Goal: Task Accomplishment & Management: Manage account settings

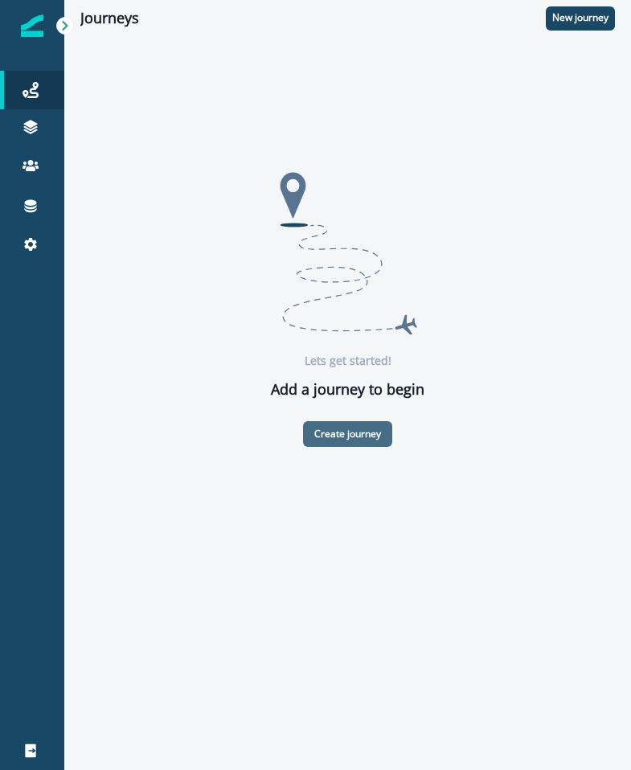
click at [374, 436] on p "Create journey" at bounding box center [347, 433] width 67 height 11
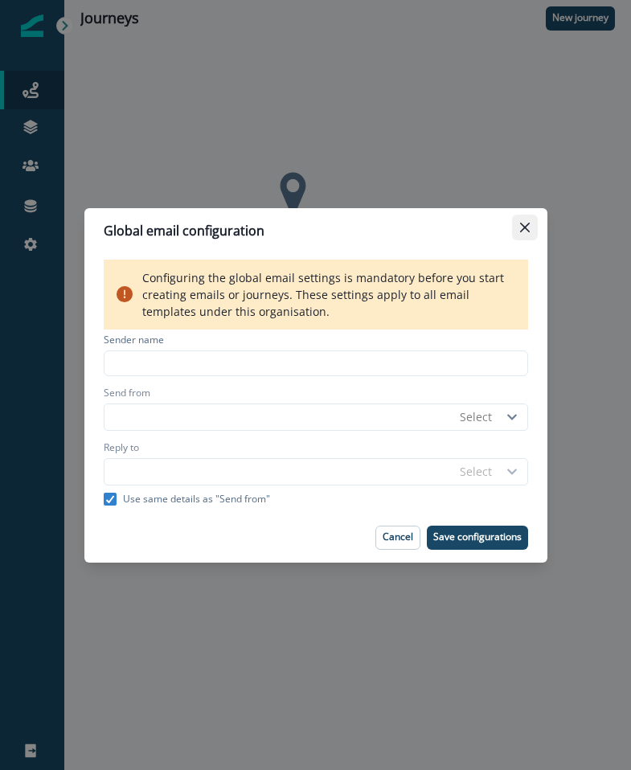
click at [530, 223] on button "Close" at bounding box center [525, 228] width 26 height 26
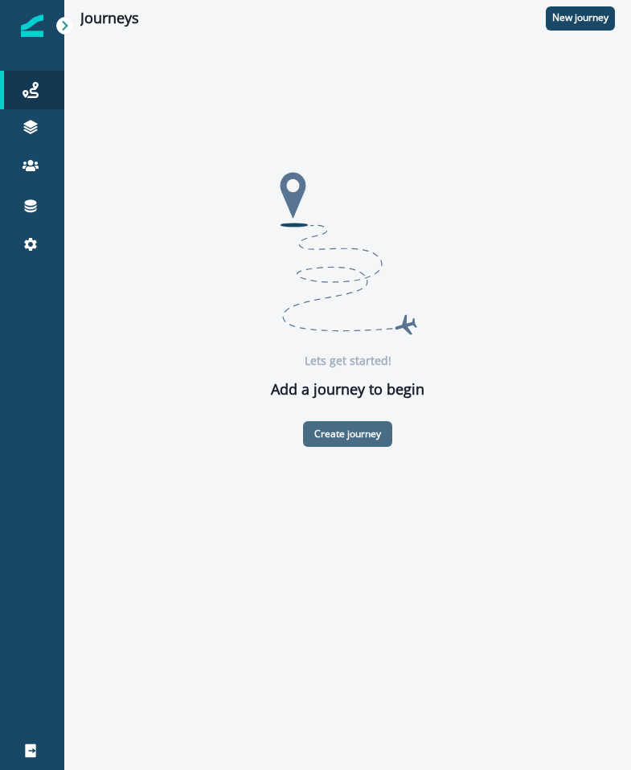
click at [370, 440] on button "Create journey" at bounding box center [347, 434] width 89 height 26
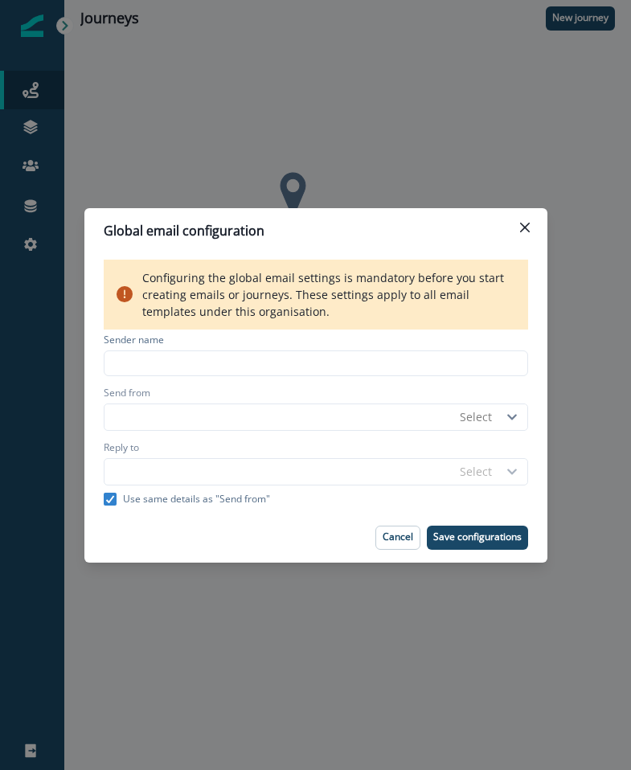
click at [325, 347] on div "Sender name" at bounding box center [316, 342] width 424 height 18
click at [325, 365] on input at bounding box center [316, 363] width 424 height 26
type input "*"
type input "****"
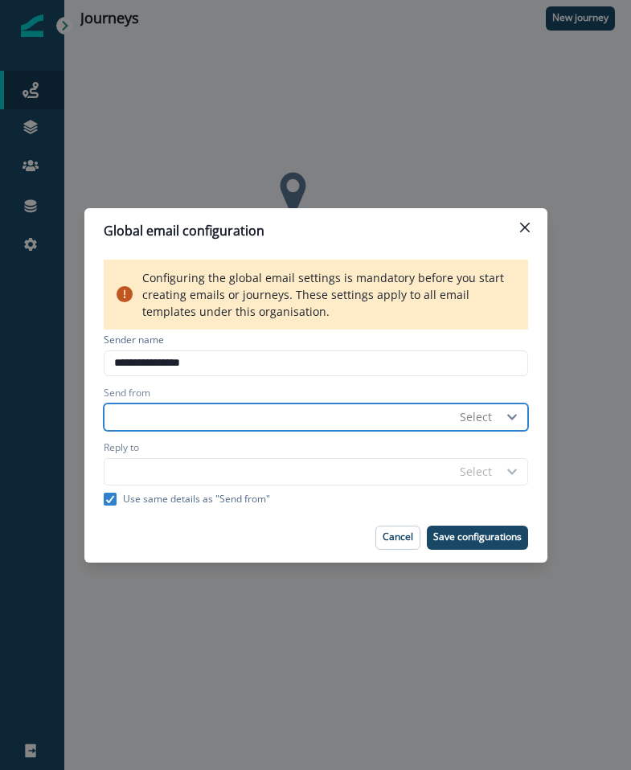
click at [346, 411] on input "Send from" at bounding box center [278, 417] width 348 height 26
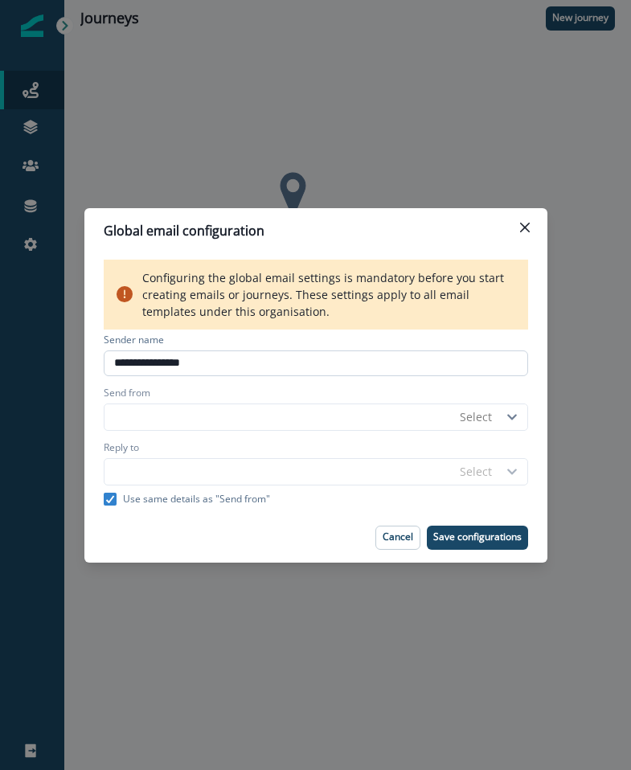
click at [276, 355] on input "**********" at bounding box center [316, 363] width 424 height 26
type input "*********"
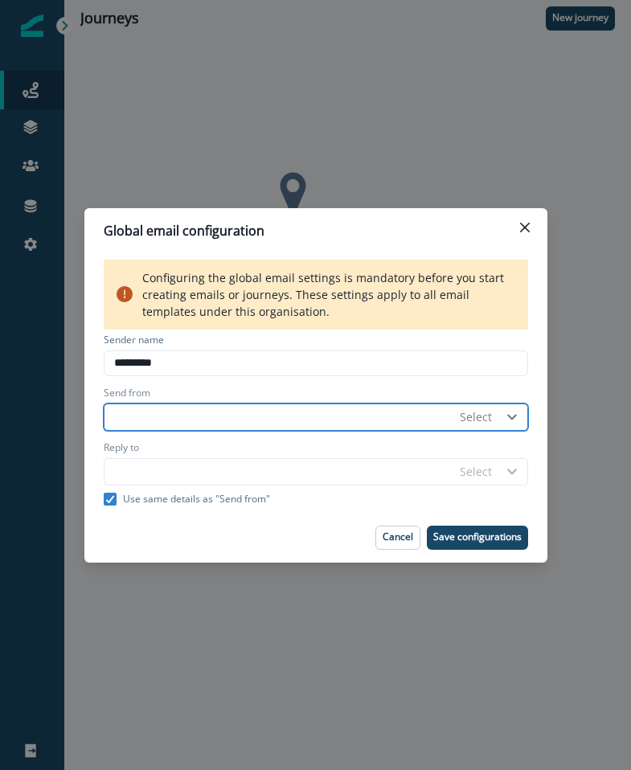
click at [277, 411] on input "Send from" at bounding box center [278, 417] width 348 height 26
click at [265, 423] on input "Send from" at bounding box center [278, 417] width 348 height 26
click at [517, 414] on icon at bounding box center [512, 416] width 24 height 11
click at [482, 417] on div "Select" at bounding box center [476, 416] width 32 height 17
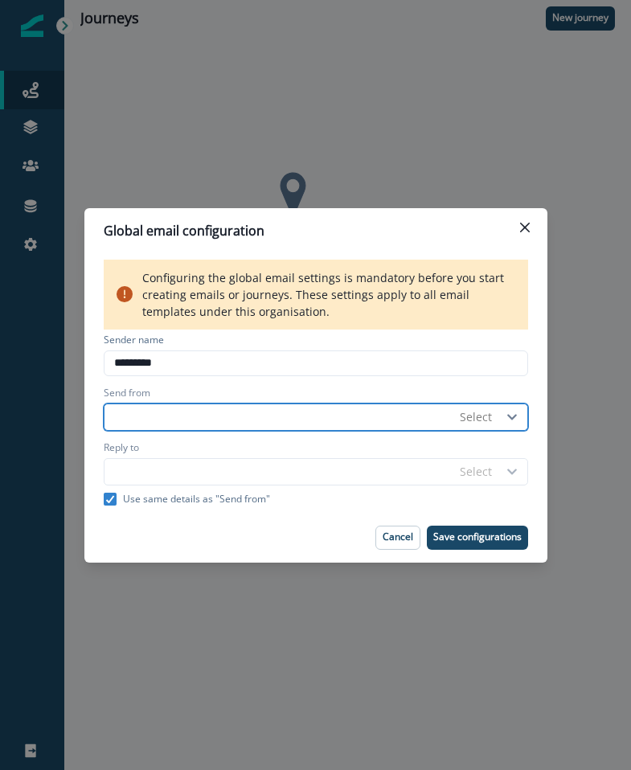
click at [361, 415] on input "Send from" at bounding box center [278, 417] width 348 height 26
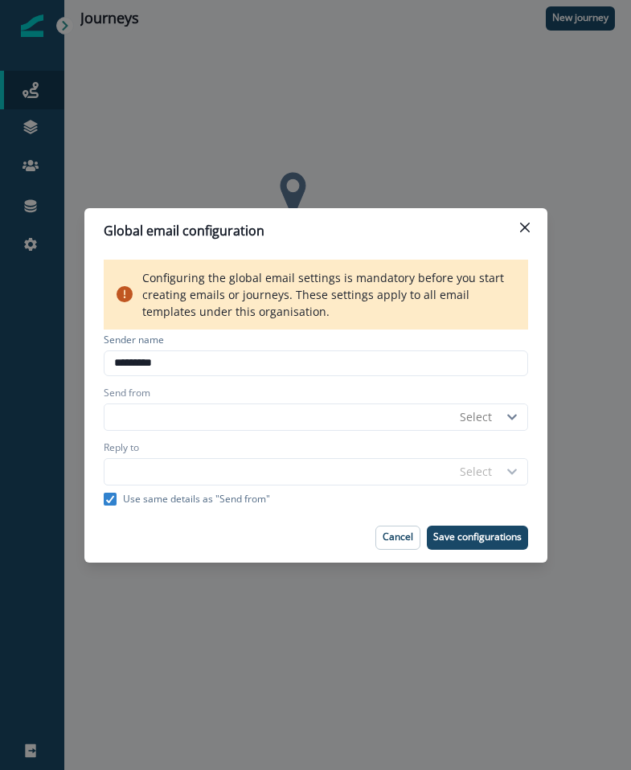
click at [311, 456] on div "Reply to" at bounding box center [316, 449] width 424 height 18
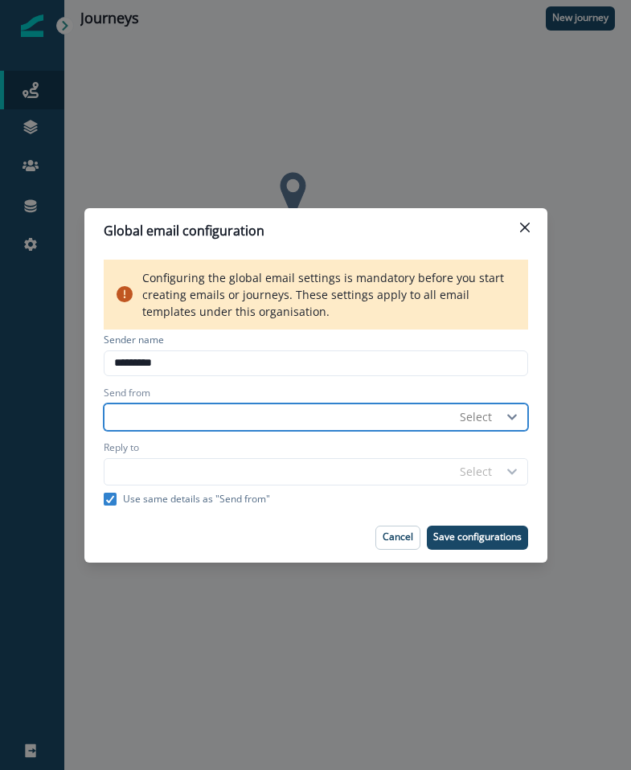
click at [478, 411] on div "Select" at bounding box center [476, 416] width 32 height 17
click at [486, 455] on div "No options" at bounding box center [495, 456] width 87 height 32
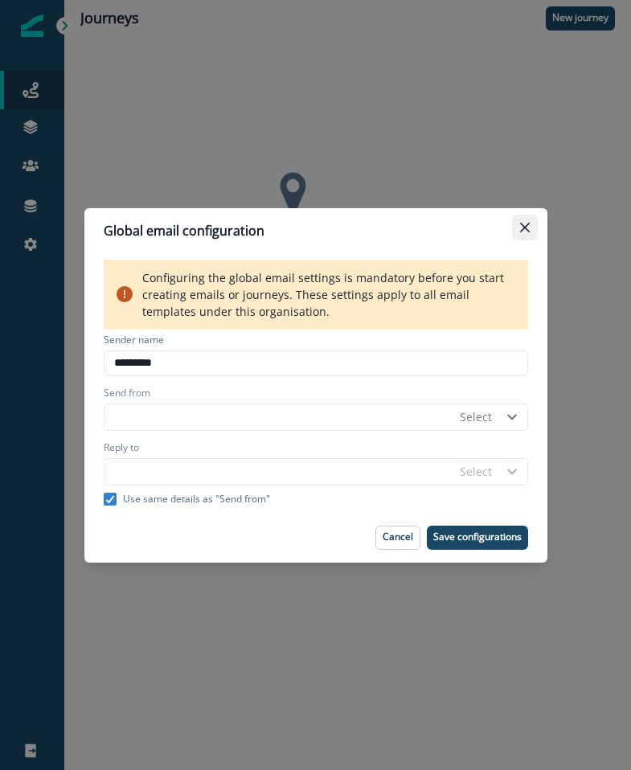
click at [530, 227] on button "Close" at bounding box center [525, 228] width 26 height 26
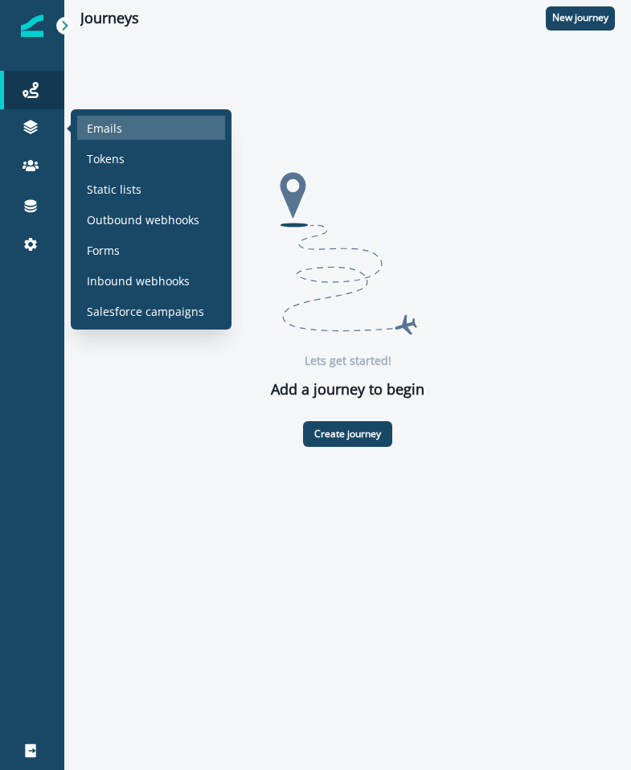
click at [99, 122] on p "Emails" at bounding box center [104, 128] width 35 height 17
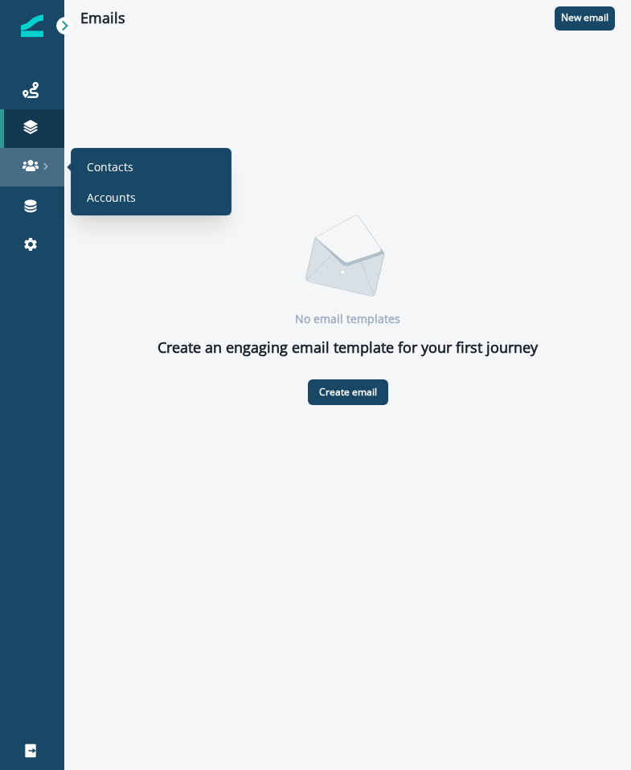
click at [43, 162] on icon at bounding box center [46, 166] width 8 height 8
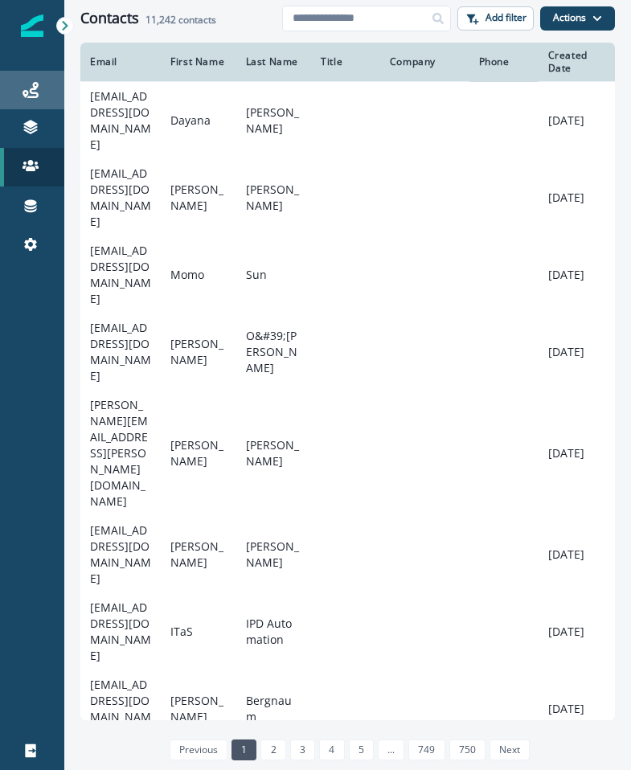
click at [32, 77] on link "Journeys" at bounding box center [32, 90] width 64 height 39
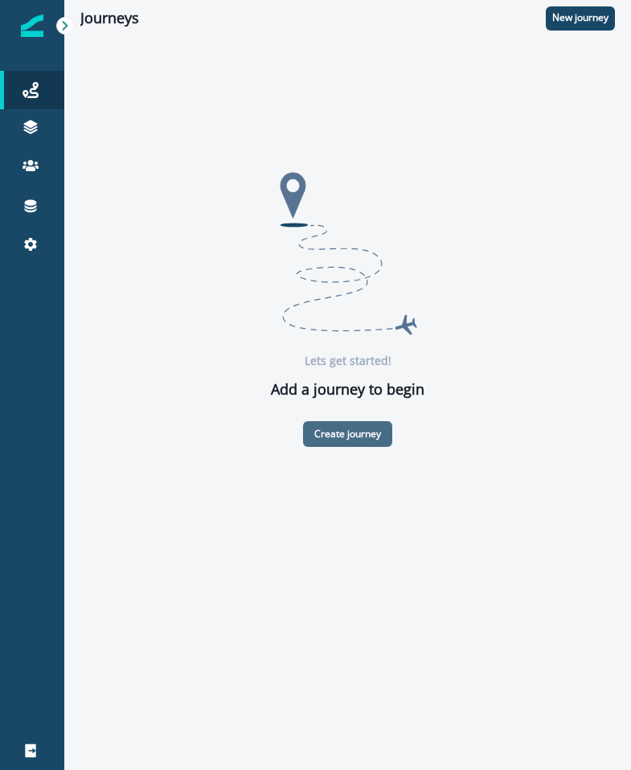
click at [350, 430] on p "Create journey" at bounding box center [347, 433] width 67 height 11
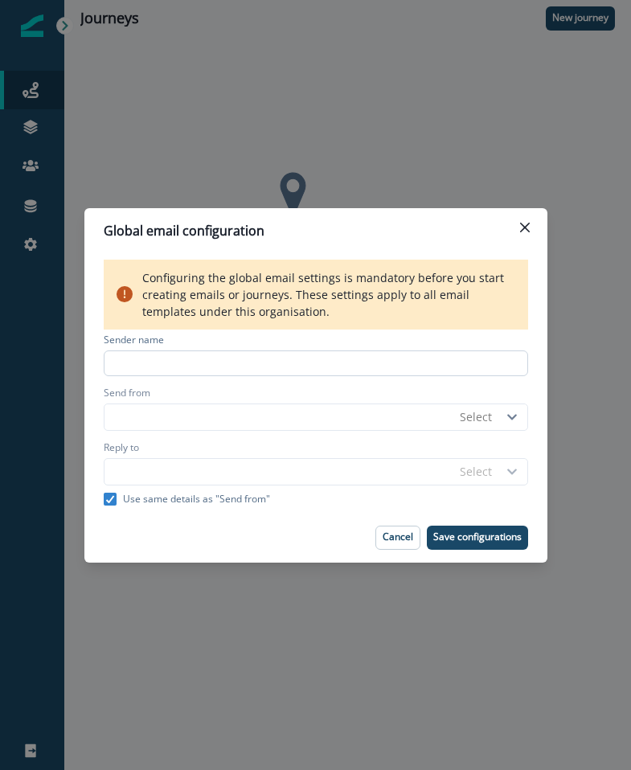
click at [261, 356] on input at bounding box center [316, 363] width 424 height 26
type input "***"
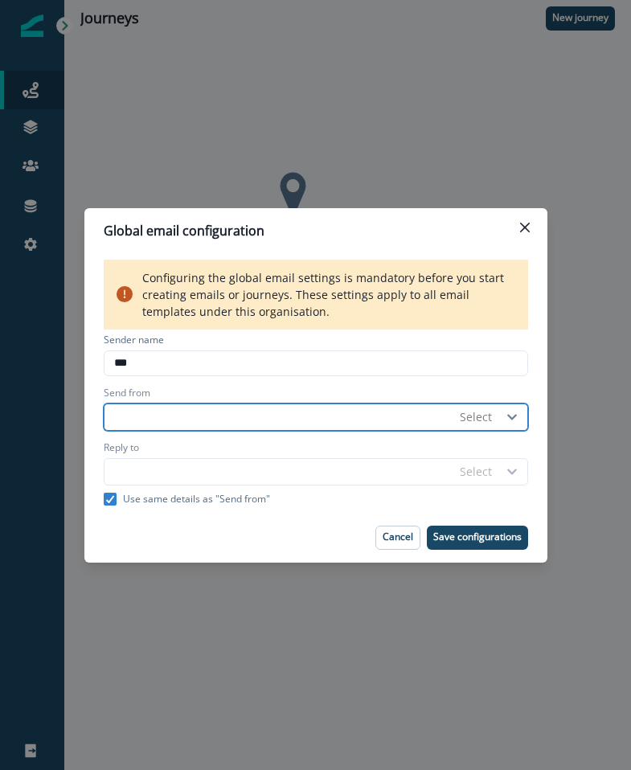
click at [274, 412] on input "Send from" at bounding box center [278, 417] width 348 height 26
click at [491, 418] on div "Select" at bounding box center [476, 417] width 48 height 20
click at [489, 444] on div "No options" at bounding box center [495, 456] width 87 height 32
click at [305, 421] on input "Send from" at bounding box center [278, 417] width 348 height 26
click at [305, 424] on input "Send from" at bounding box center [278, 417] width 348 height 26
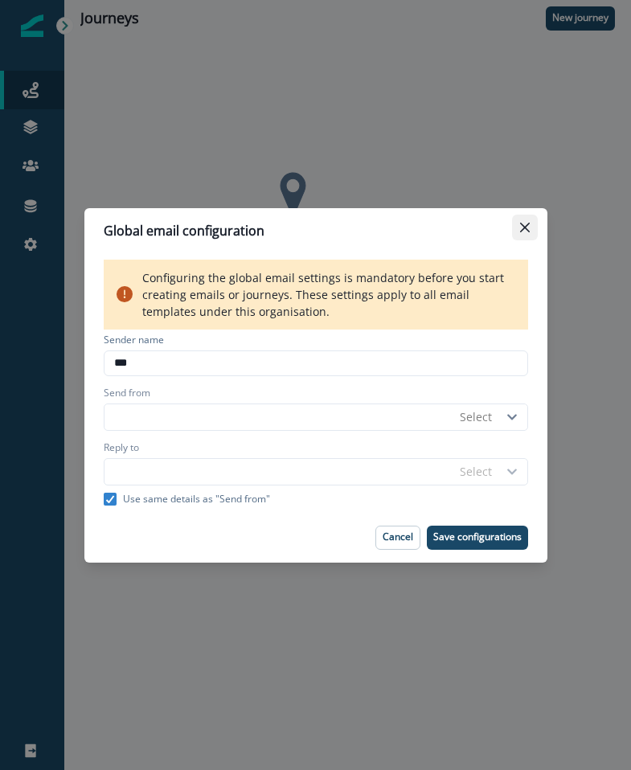
click at [526, 223] on icon "Close" at bounding box center [525, 228] width 10 height 10
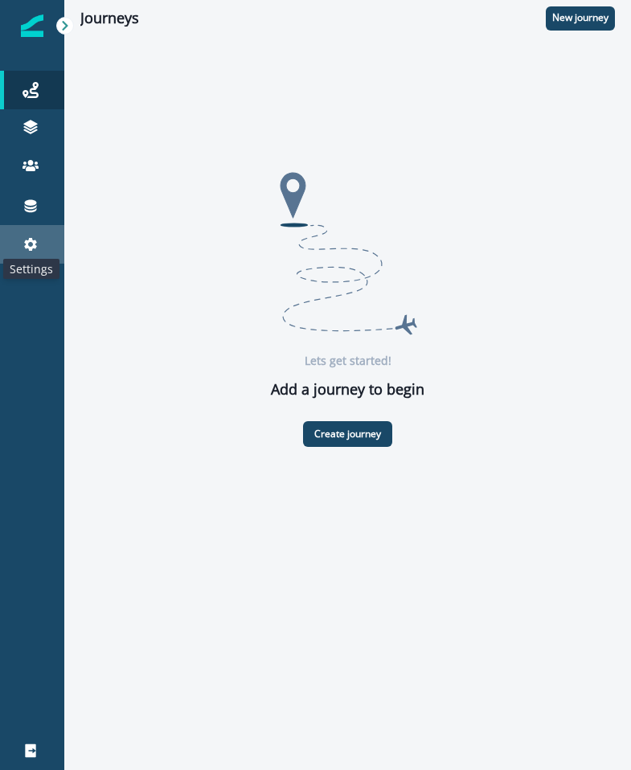
click at [29, 243] on icon at bounding box center [30, 244] width 16 height 16
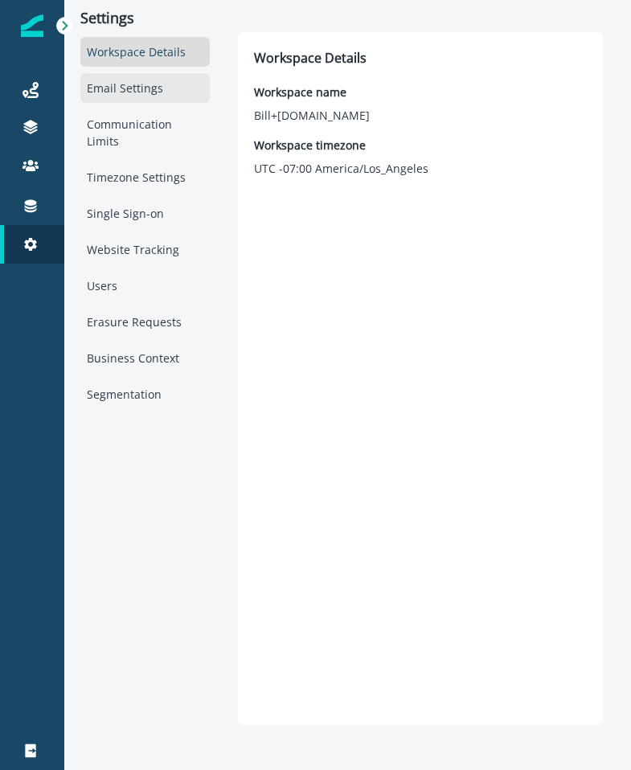
click at [162, 98] on div "Email Settings" at bounding box center [144, 88] width 129 height 30
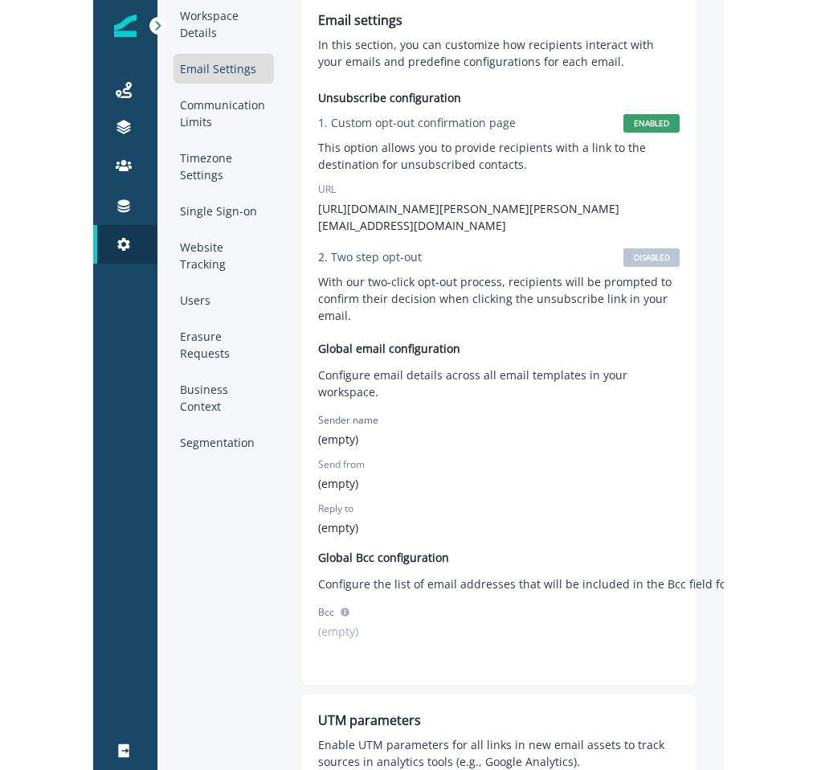
scroll to position [57, 0]
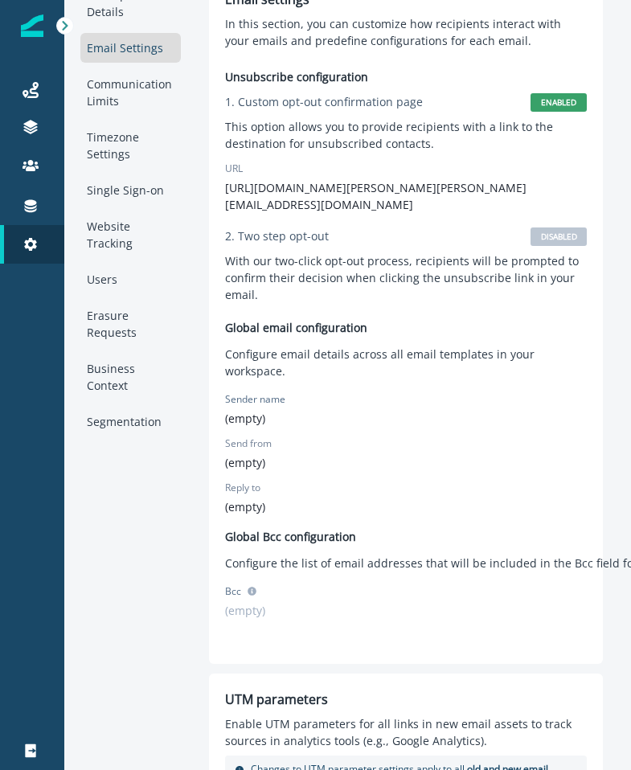
click at [245, 410] on p "(empty)" at bounding box center [406, 418] width 362 height 17
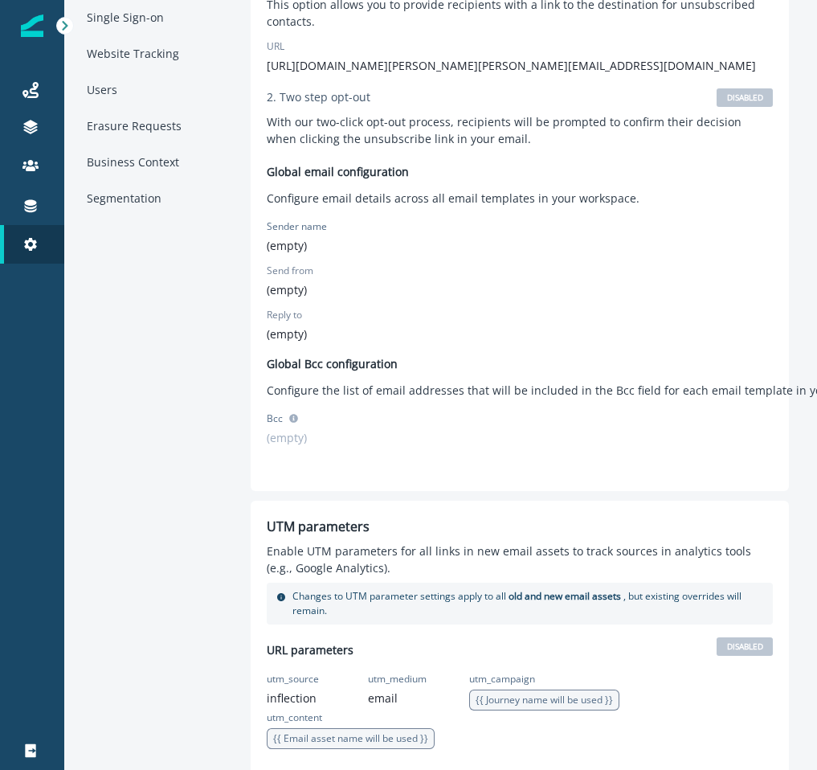
scroll to position [0, 0]
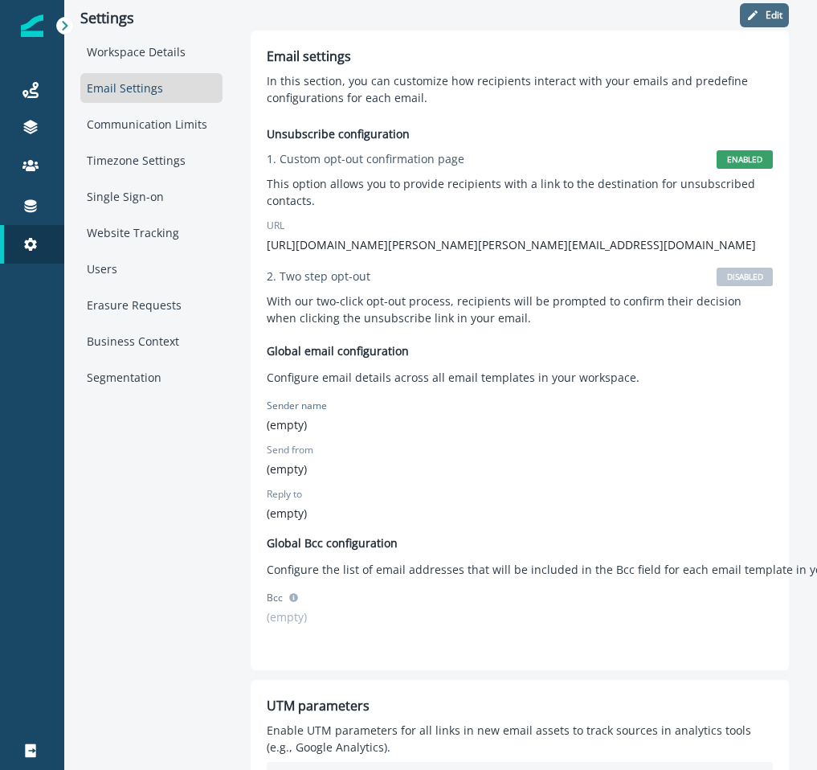
click at [746, 14] on icon "button" at bounding box center [752, 15] width 13 height 13
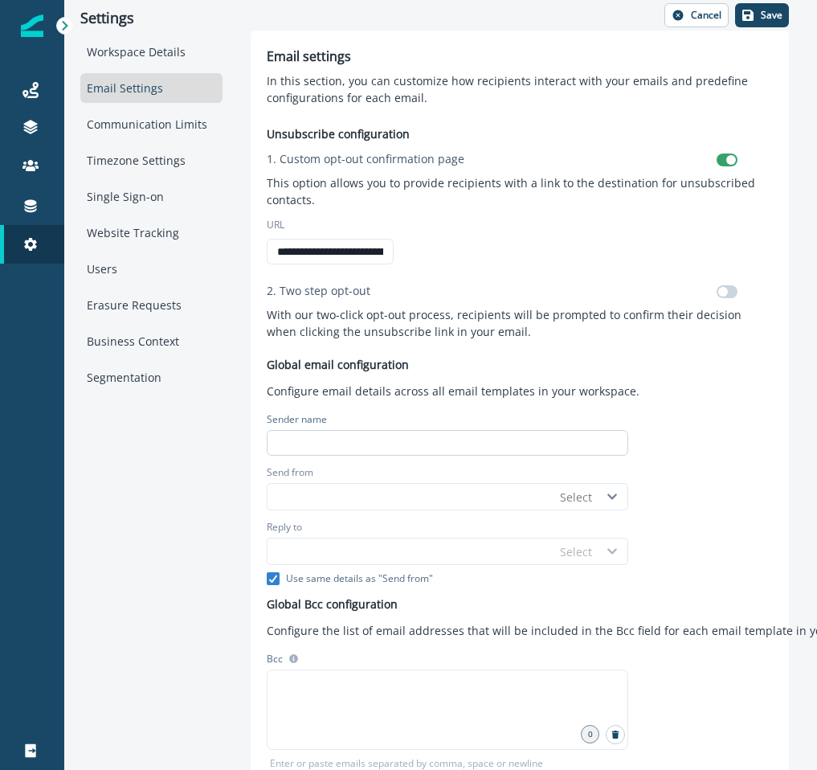
click at [383, 444] on input at bounding box center [448, 443] width 362 height 26
click at [481, 481] on div "Send from" at bounding box center [448, 474] width 362 height 18
click at [548, 491] on input "Send from" at bounding box center [410, 497] width 285 height 26
click at [585, 496] on div "Select" at bounding box center [576, 497] width 32 height 17
click at [610, 500] on icon at bounding box center [612, 496] width 24 height 11
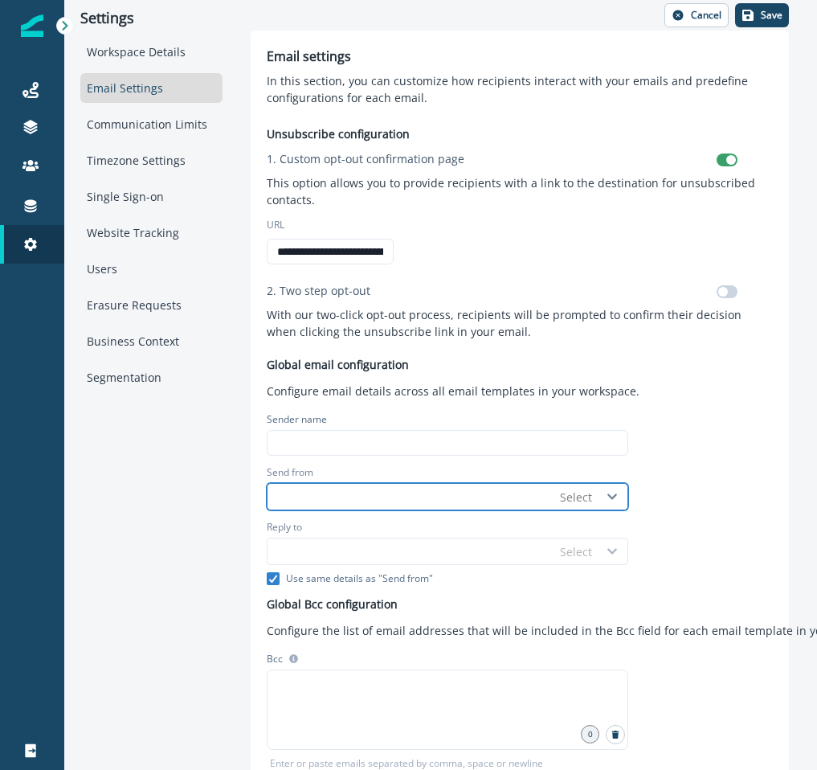
click at [614, 499] on icon at bounding box center [612, 496] width 24 height 11
click at [598, 341] on div "**********" at bounding box center [520, 455] width 506 height 687
click at [389, 488] on input "Send from" at bounding box center [410, 497] width 285 height 26
click at [489, 481] on div "Send from" at bounding box center [448, 474] width 362 height 18
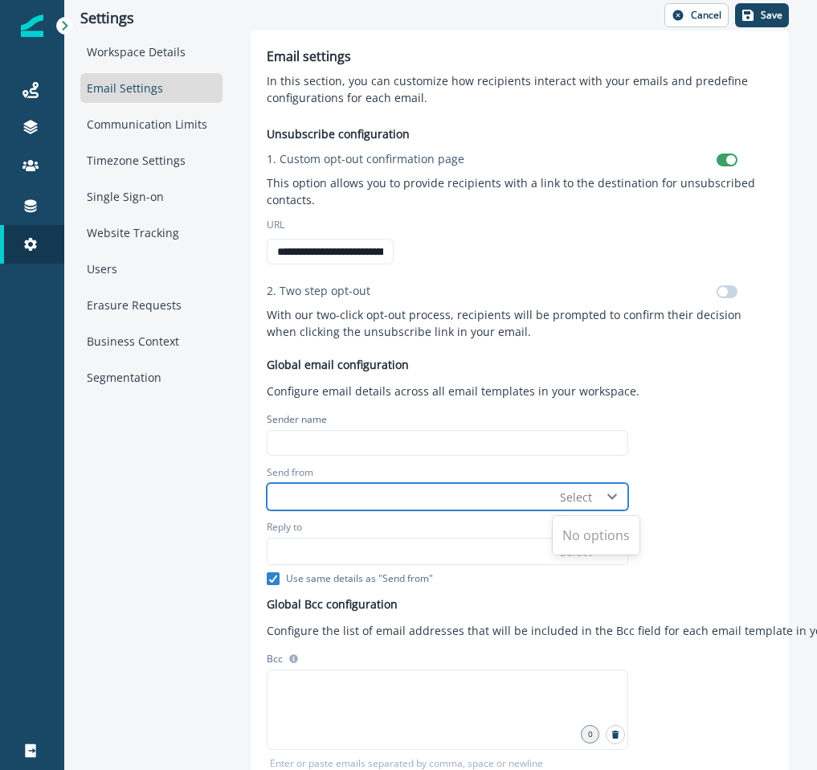
click at [585, 485] on div "Select" at bounding box center [590, 497] width 76 height 26
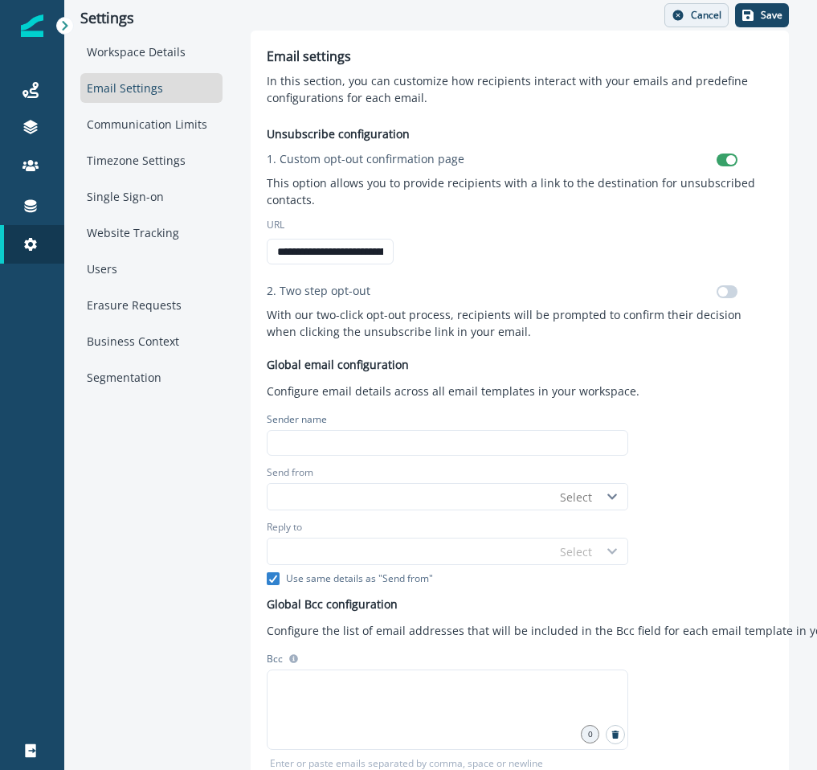
click at [696, 18] on p "Cancel" at bounding box center [706, 15] width 31 height 11
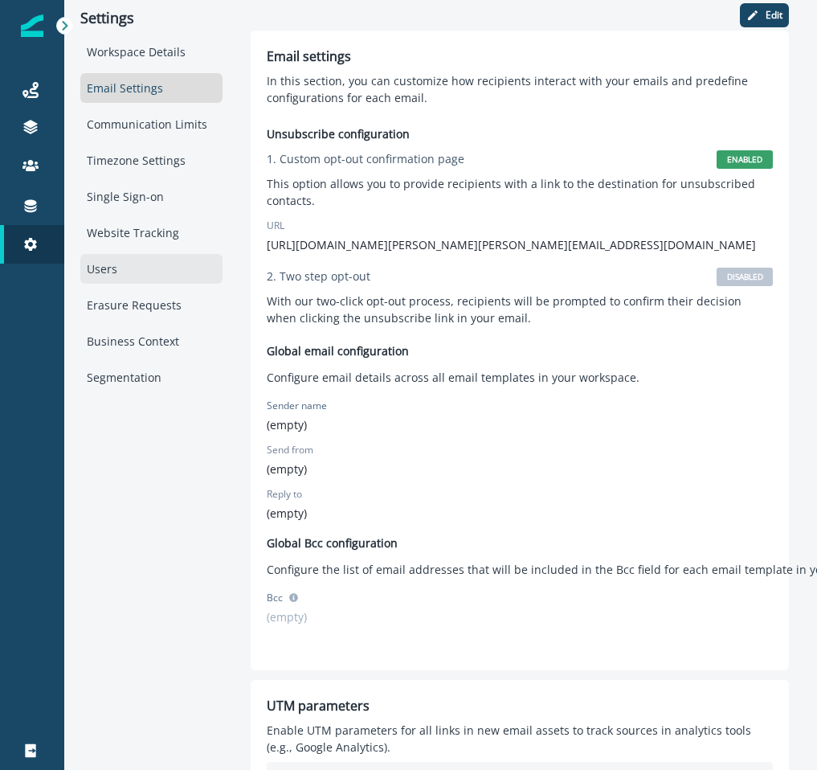
click at [156, 262] on div "Users" at bounding box center [151, 269] width 142 height 30
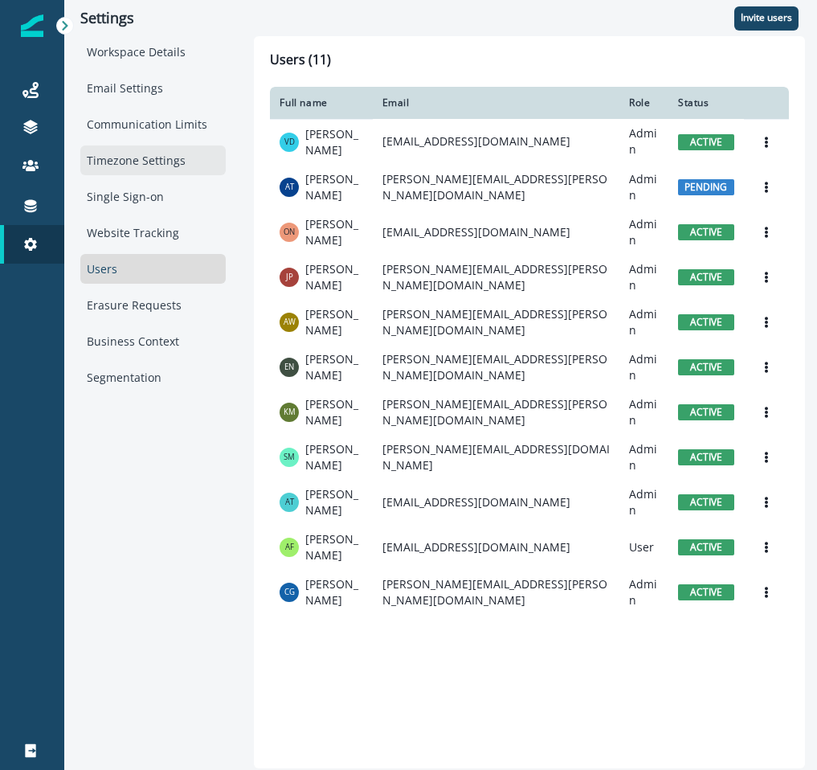
click at [143, 155] on div "Timezone Settings" at bounding box center [152, 160] width 145 height 30
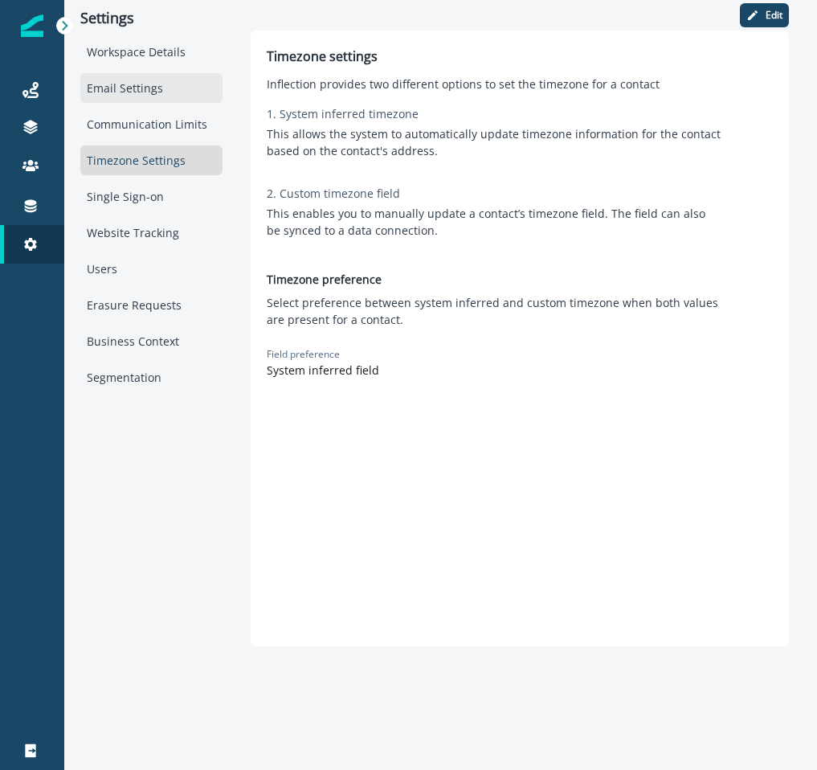
click at [100, 82] on div "Email Settings" at bounding box center [151, 88] width 142 height 30
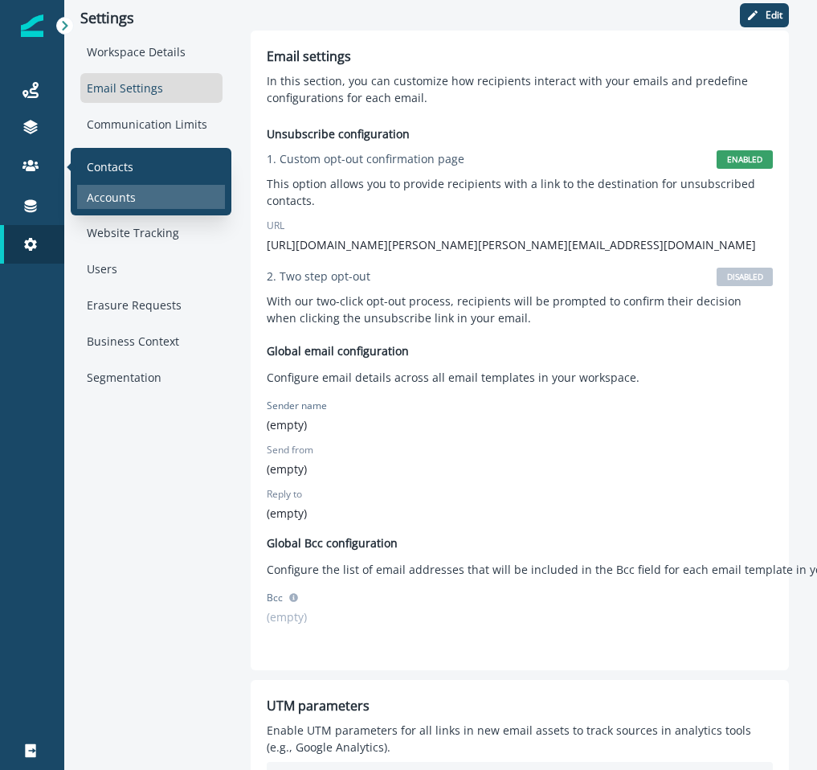
click at [119, 198] on p "Accounts" at bounding box center [111, 197] width 49 height 17
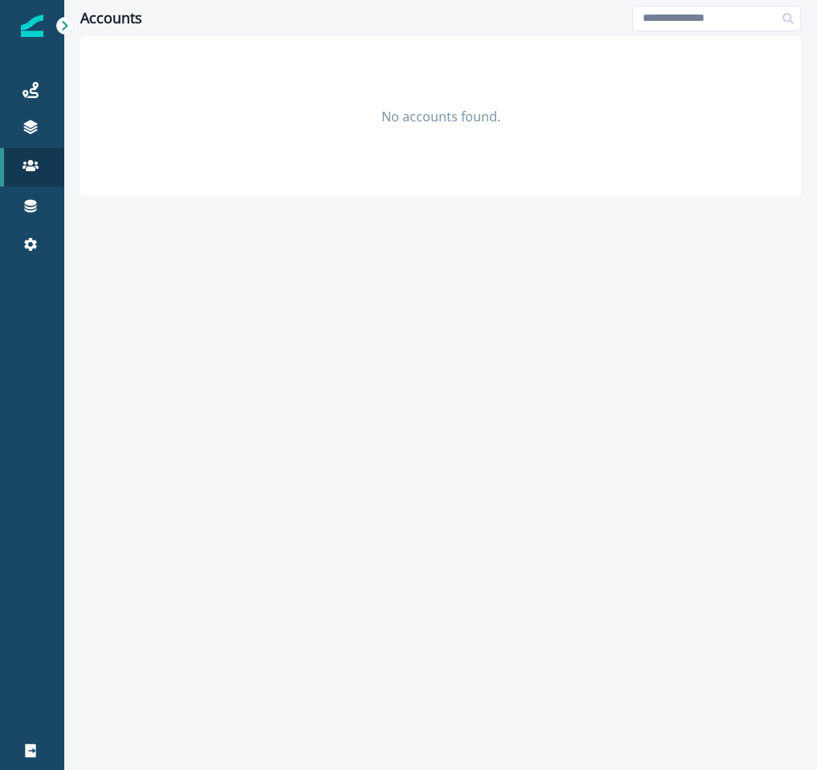
click at [116, 159] on div "No accounts found." at bounding box center [440, 116] width 721 height 161
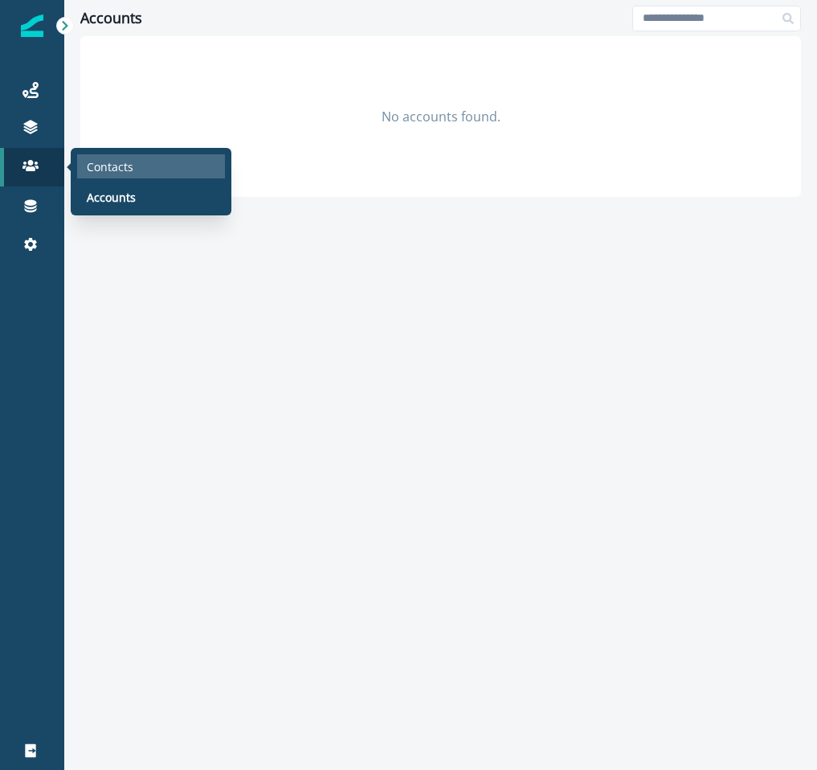
click at [93, 175] on div "Contacts" at bounding box center [151, 166] width 148 height 24
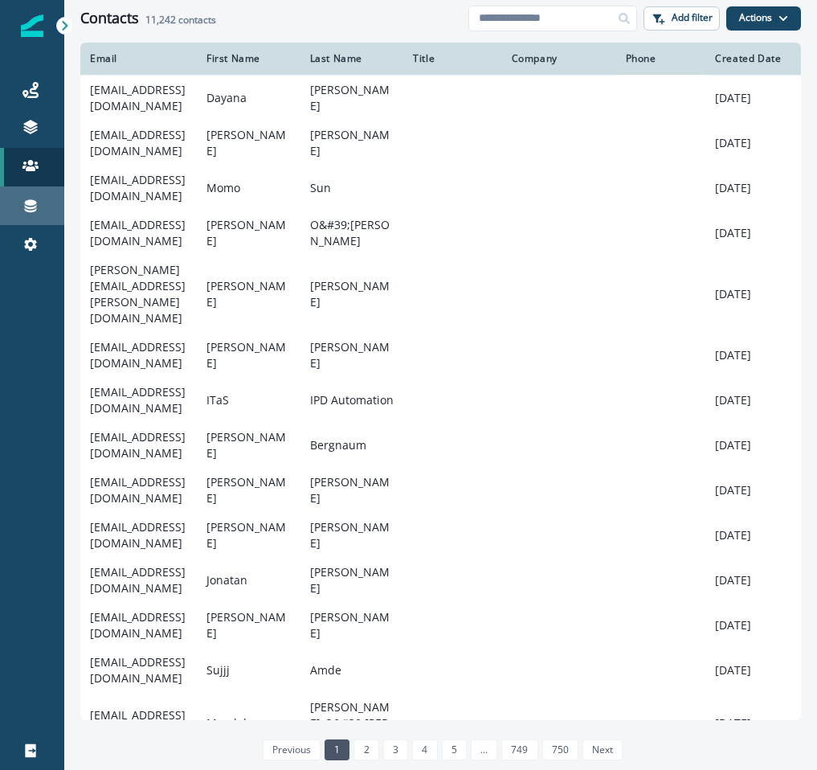
click at [51, 197] on div "Connections" at bounding box center [31, 205] width 51 height 19
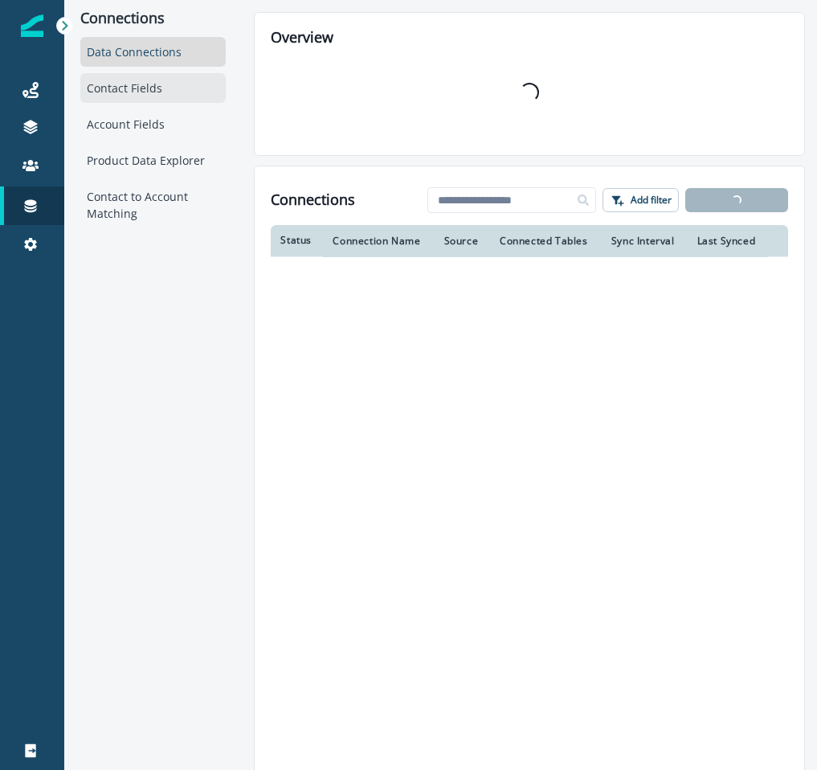
click at [165, 85] on div "Contact Fields" at bounding box center [152, 88] width 145 height 30
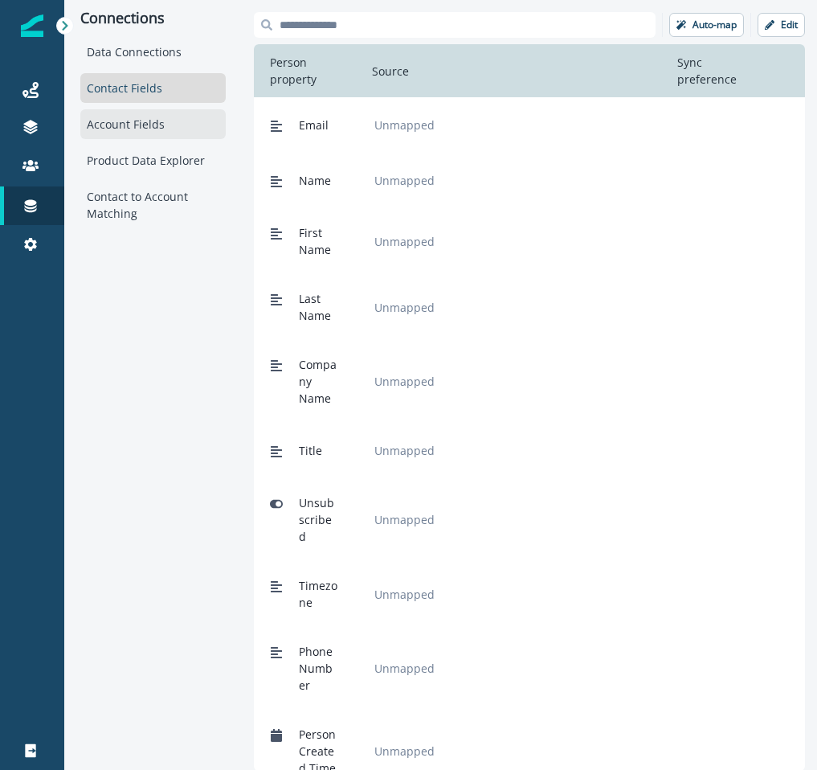
click at [145, 129] on div "Account Fields" at bounding box center [152, 124] width 145 height 30
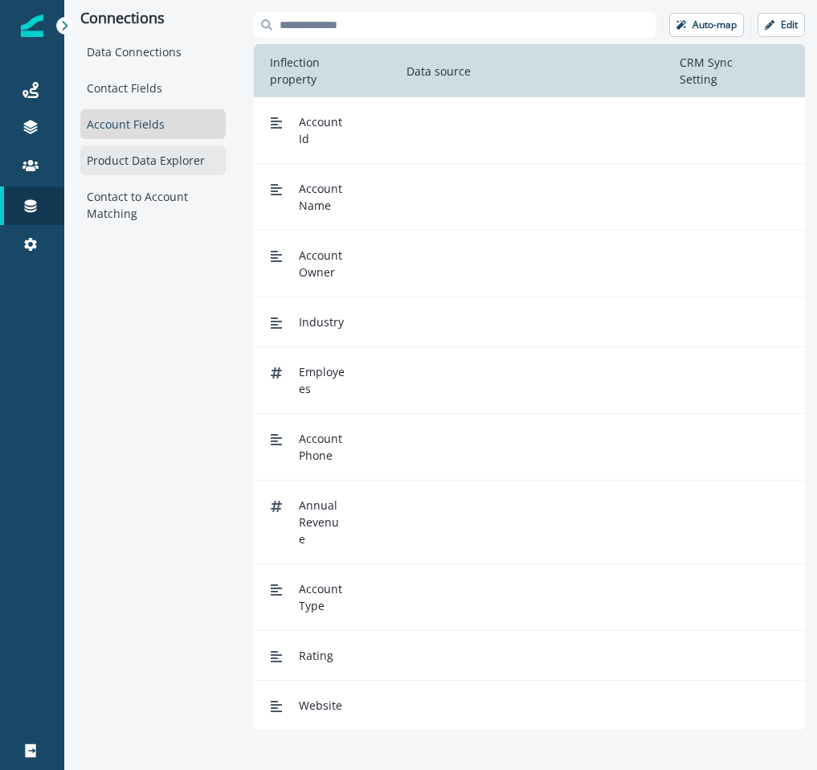
click at [145, 158] on div "Product Data Explorer" at bounding box center [152, 160] width 145 height 30
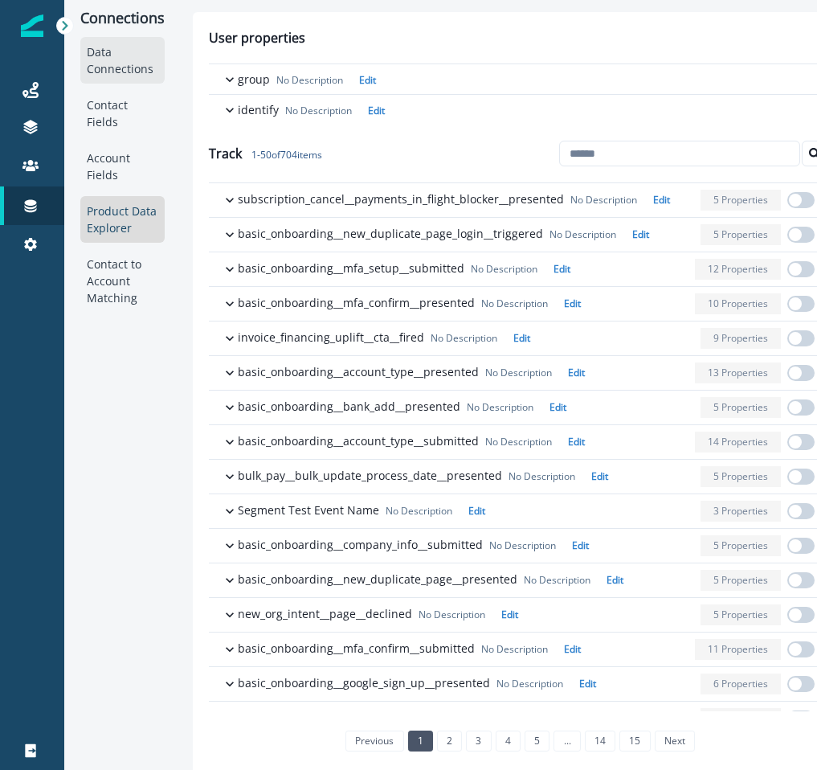
click at [134, 76] on div "Data Connections" at bounding box center [122, 60] width 84 height 47
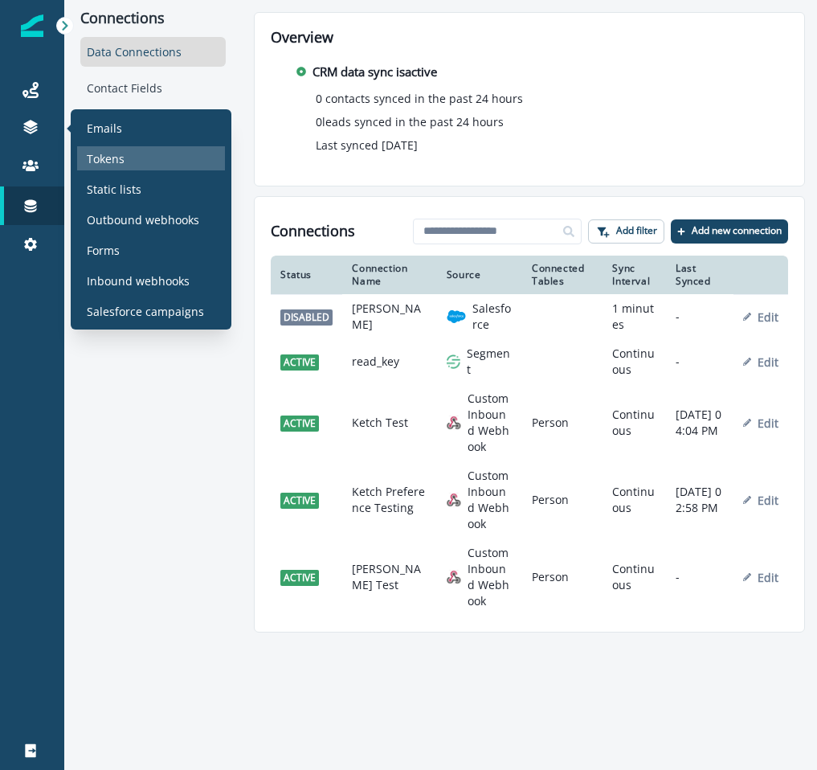
click at [129, 167] on div "Tokens" at bounding box center [151, 158] width 148 height 24
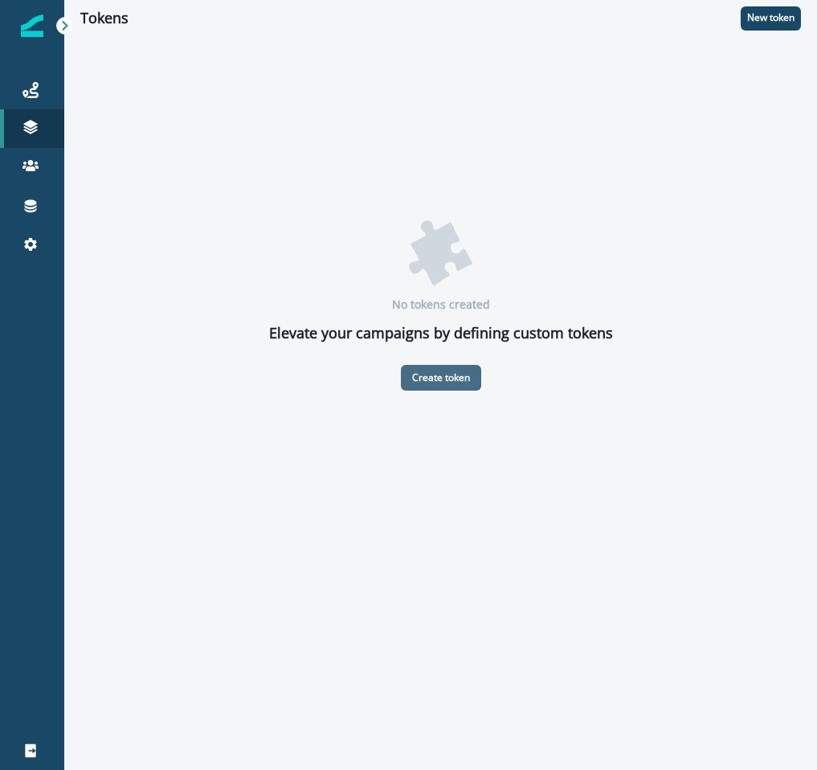
click at [452, 382] on p "Create token" at bounding box center [441, 377] width 58 height 11
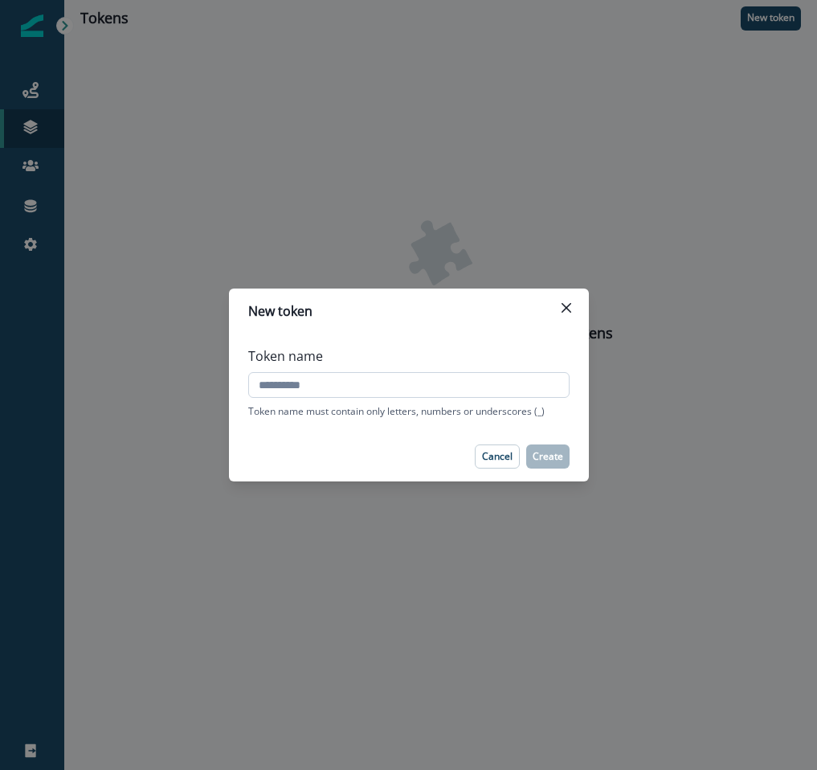
click at [456, 382] on input "Token name" at bounding box center [408, 385] width 321 height 26
click at [570, 304] on icon "Close" at bounding box center [566, 308] width 10 height 10
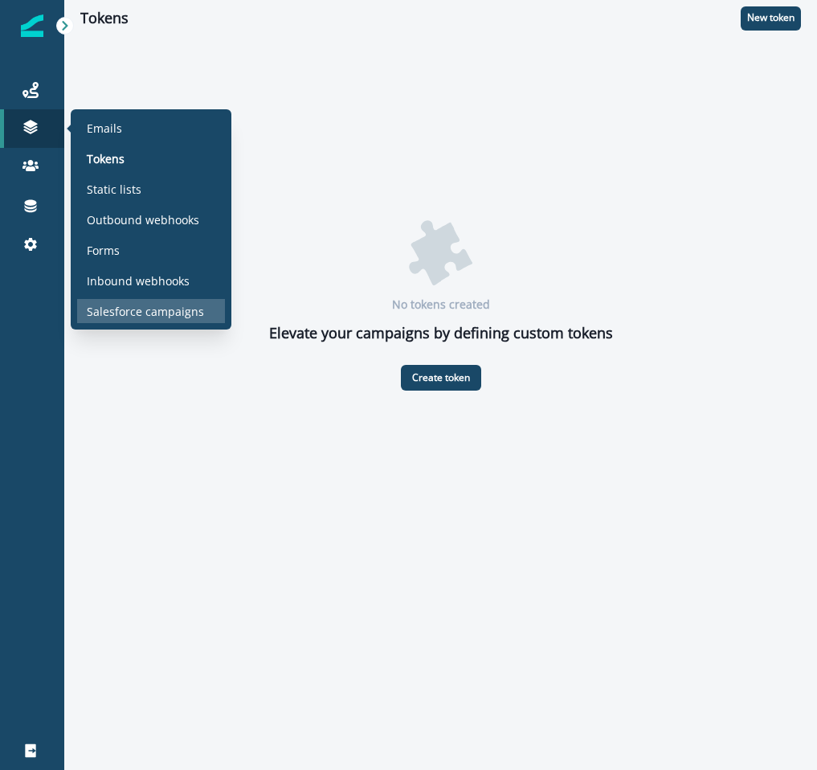
click at [147, 310] on p "Salesforce campaigns" at bounding box center [145, 311] width 117 height 17
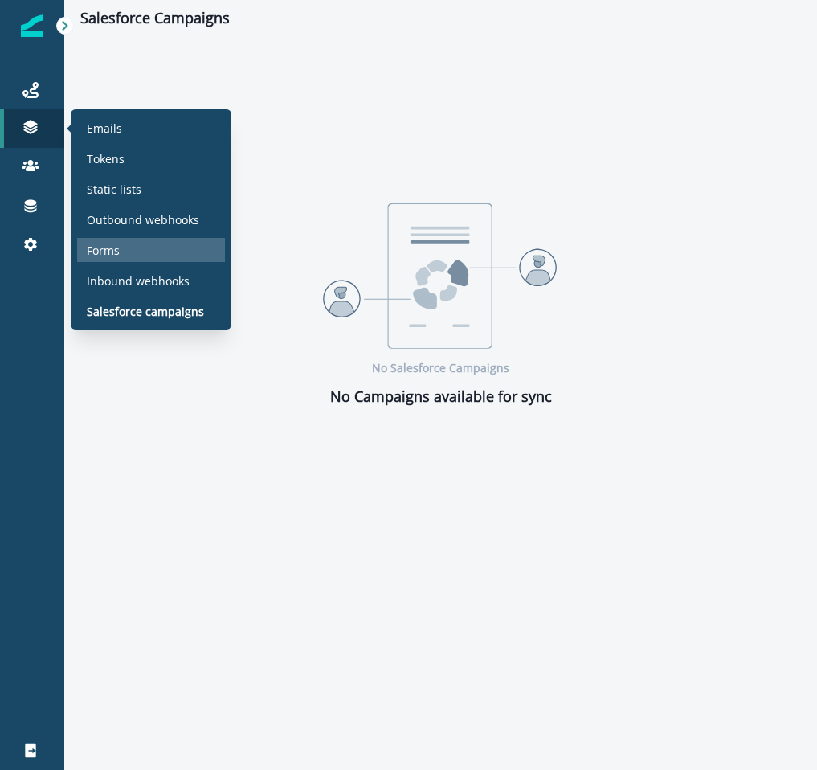
click at [137, 259] on div "Forms" at bounding box center [151, 250] width 148 height 24
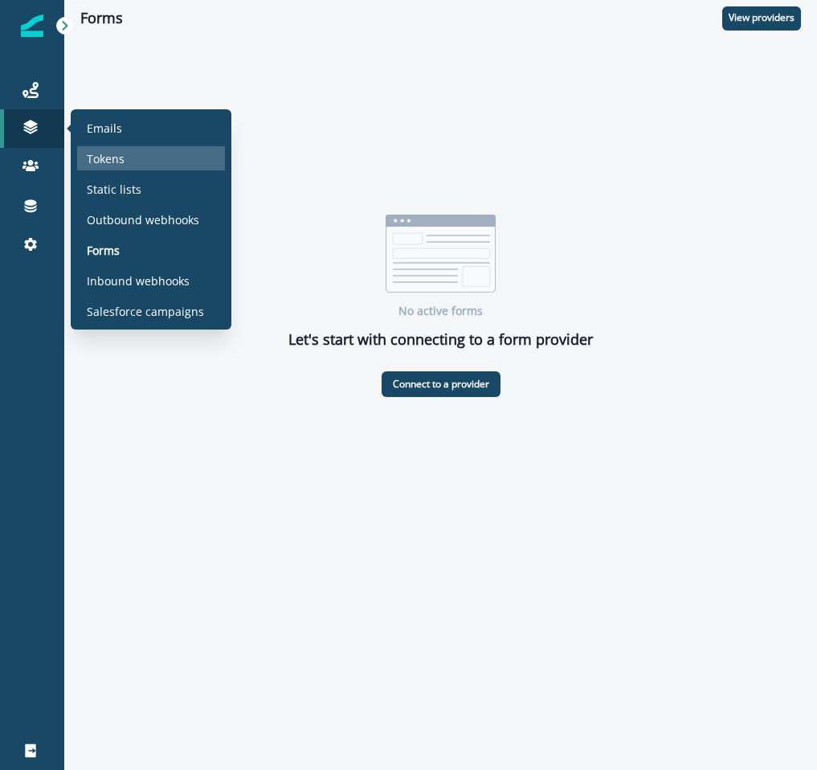
click at [95, 166] on div "Tokens" at bounding box center [151, 158] width 148 height 24
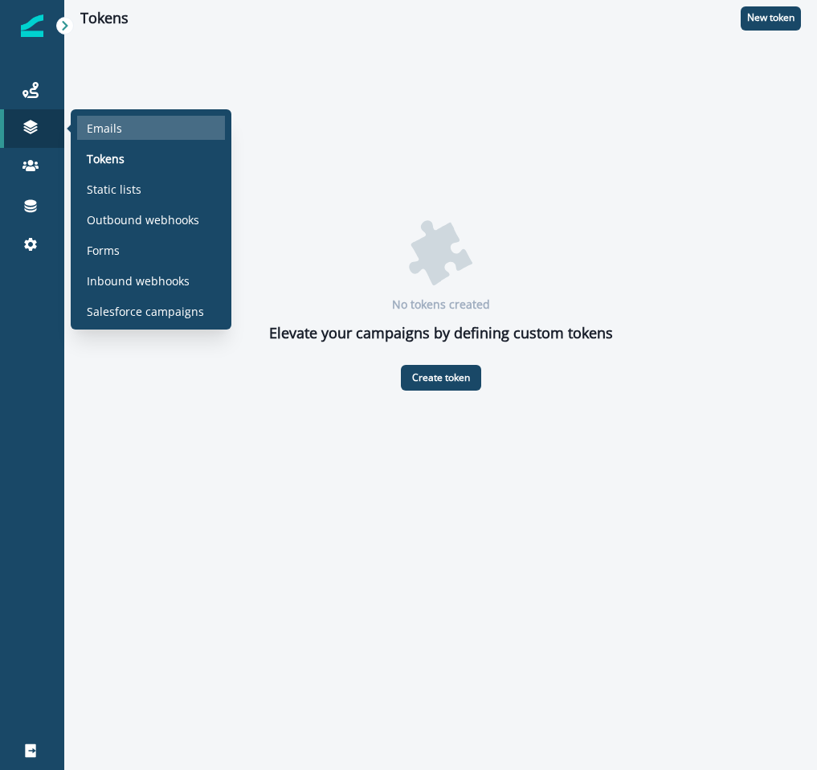
click at [100, 136] on div "Emails" at bounding box center [151, 128] width 148 height 24
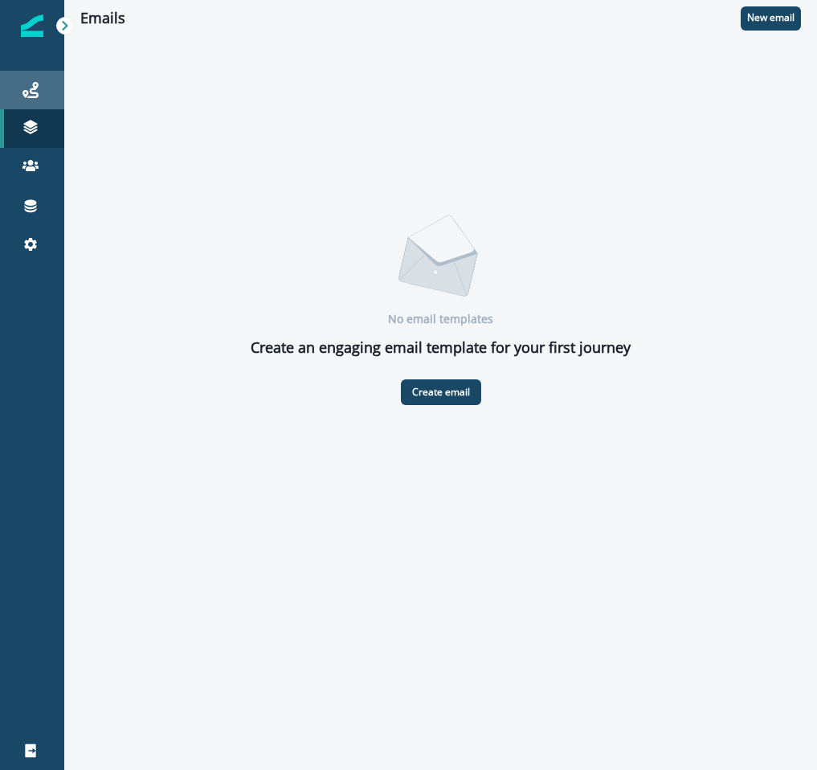
click at [20, 84] on div "Journeys" at bounding box center [31, 89] width 51 height 19
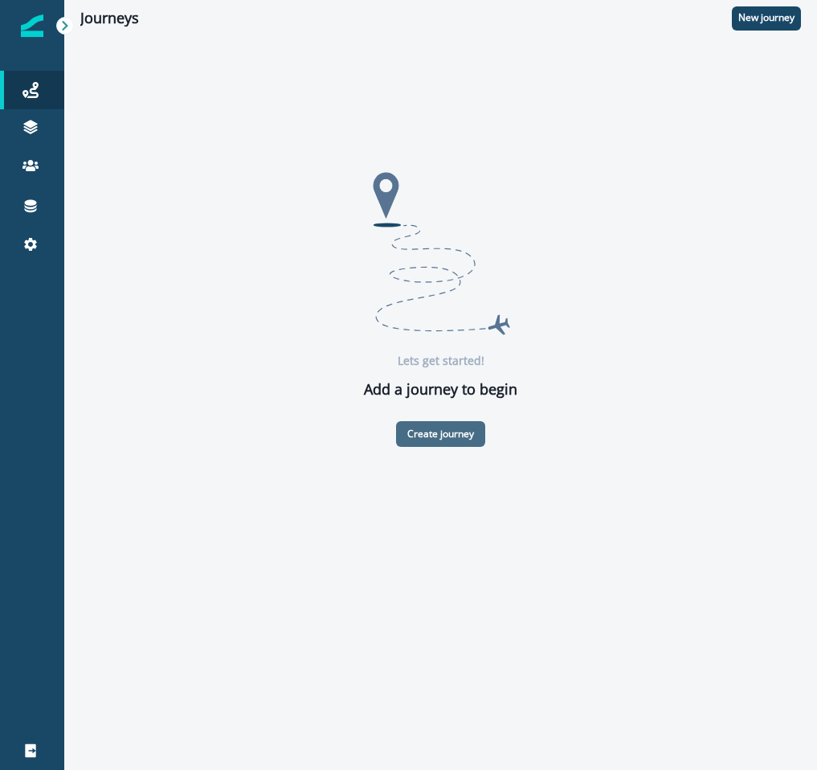
click at [457, 435] on p "Create journey" at bounding box center [440, 433] width 67 height 11
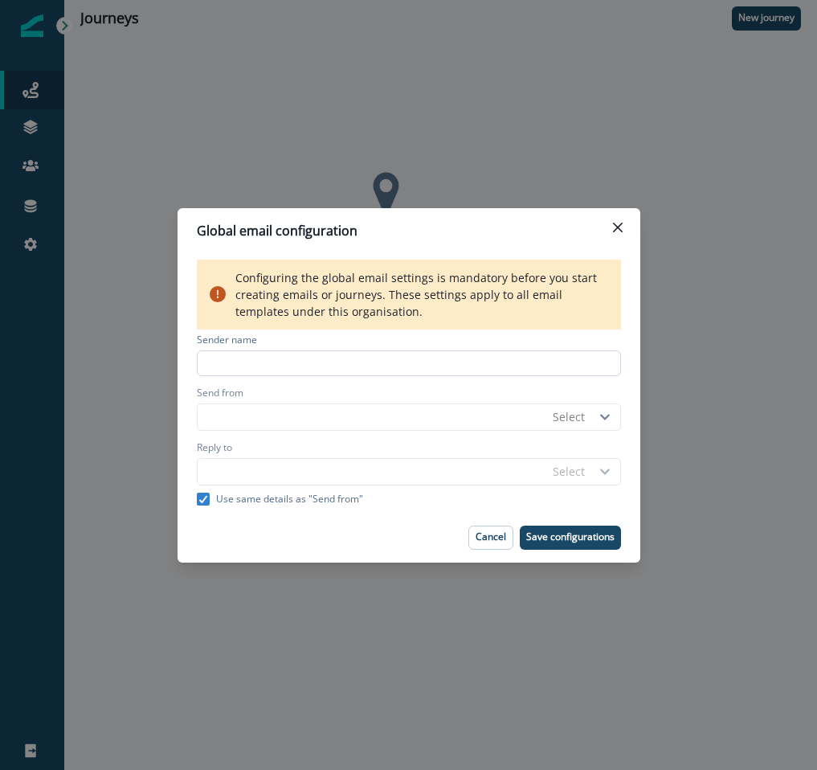
click at [436, 373] on input at bounding box center [409, 363] width 424 height 26
click at [626, 224] on button "Close" at bounding box center [618, 228] width 26 height 26
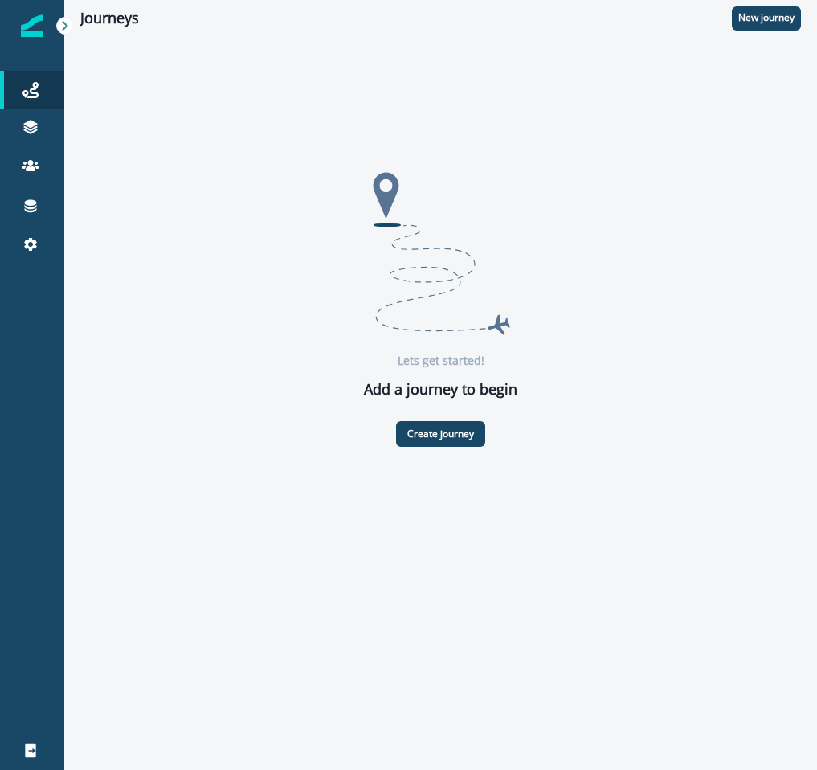
click at [39, 33] on img at bounding box center [32, 25] width 22 height 22
click at [69, 17] on div "Journeys New journey" at bounding box center [440, 18] width 753 height 36
click at [69, 21] on icon at bounding box center [64, 25] width 11 height 11
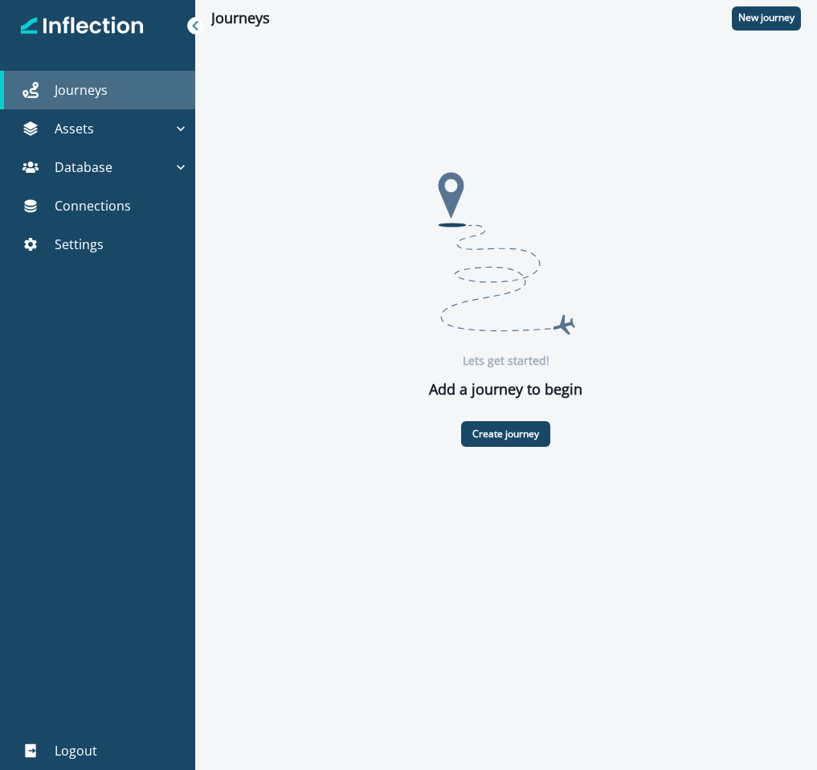
click at [148, 100] on link "Journeys" at bounding box center [97, 90] width 195 height 39
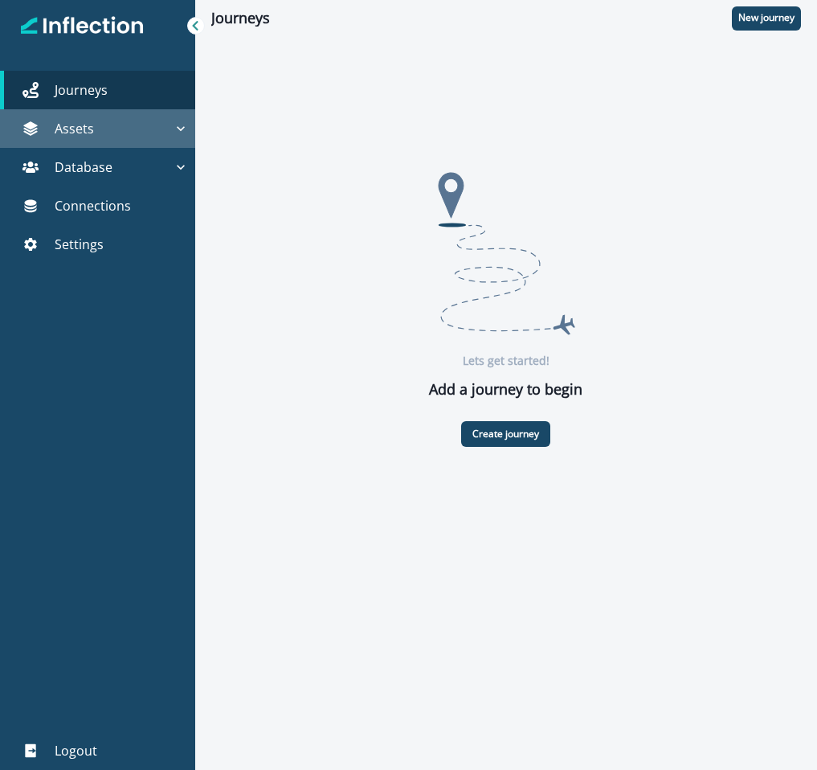
click at [148, 122] on div "Assets" at bounding box center [89, 128] width 166 height 19
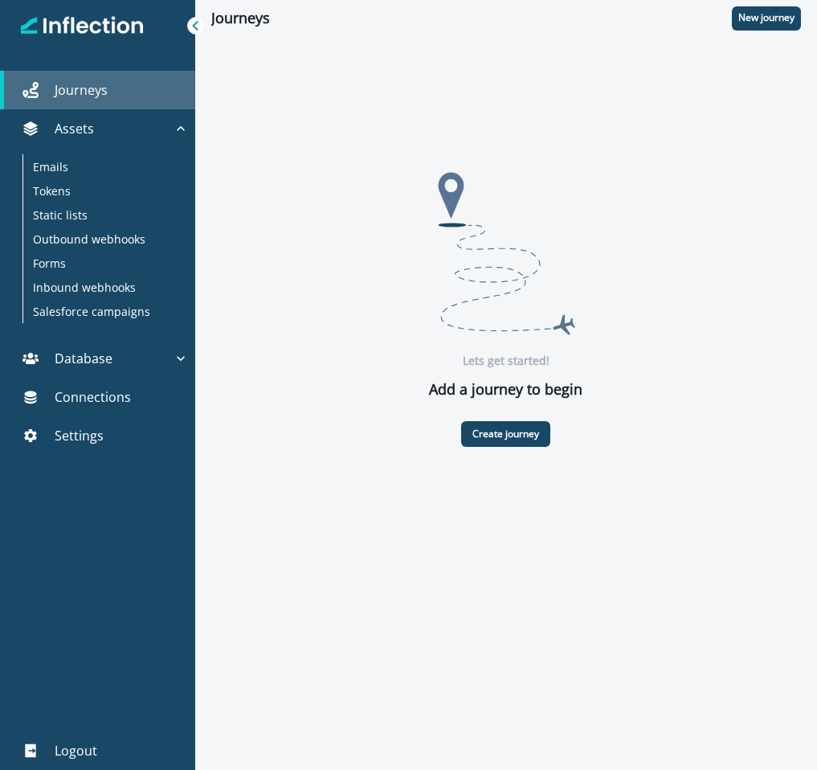
click at [88, 88] on p "Journeys" at bounding box center [81, 89] width 53 height 19
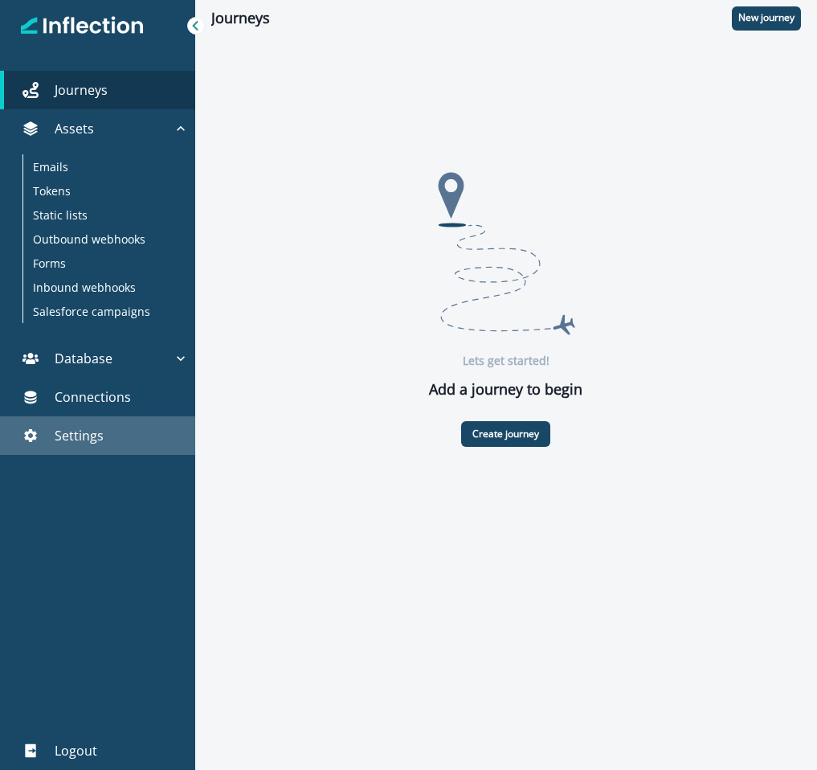
click at [104, 427] on div "Settings" at bounding box center [97, 435] width 182 height 19
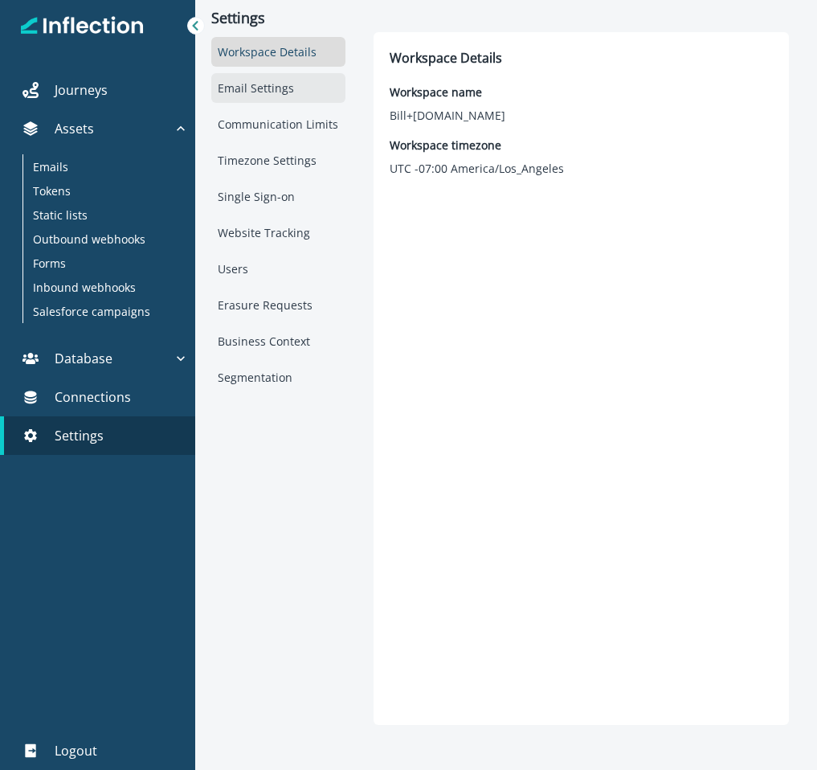
click at [272, 95] on div "Email Settings" at bounding box center [278, 88] width 134 height 30
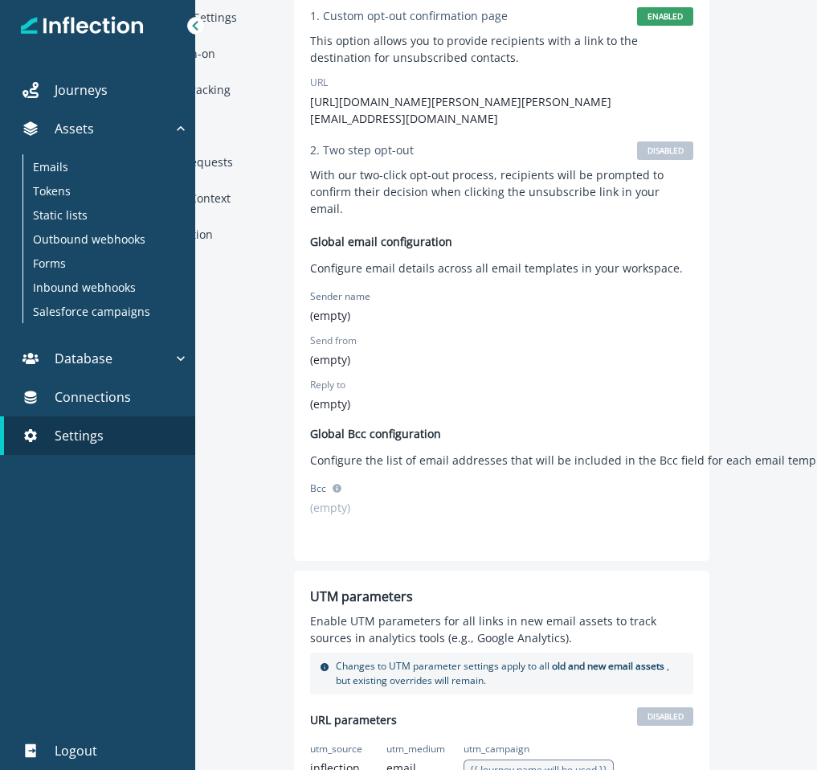
scroll to position [109, 80]
